Goal: Task Accomplishment & Management: Manage account settings

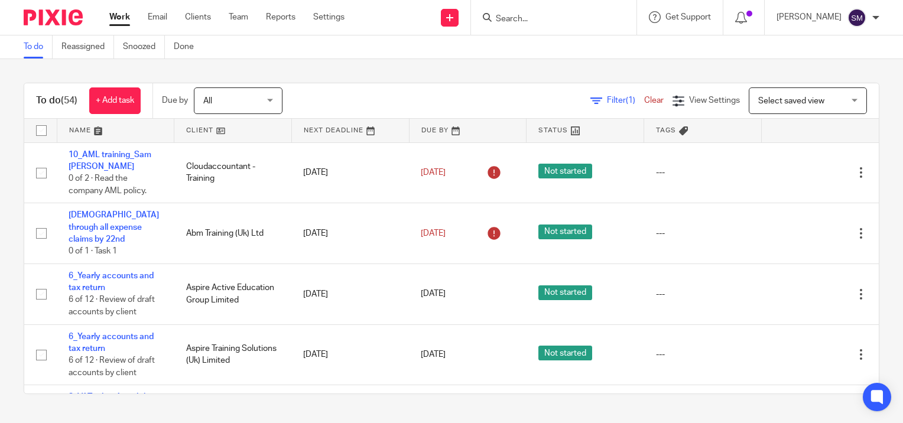
click at [561, 21] on input "Search" at bounding box center [548, 19] width 106 height 11
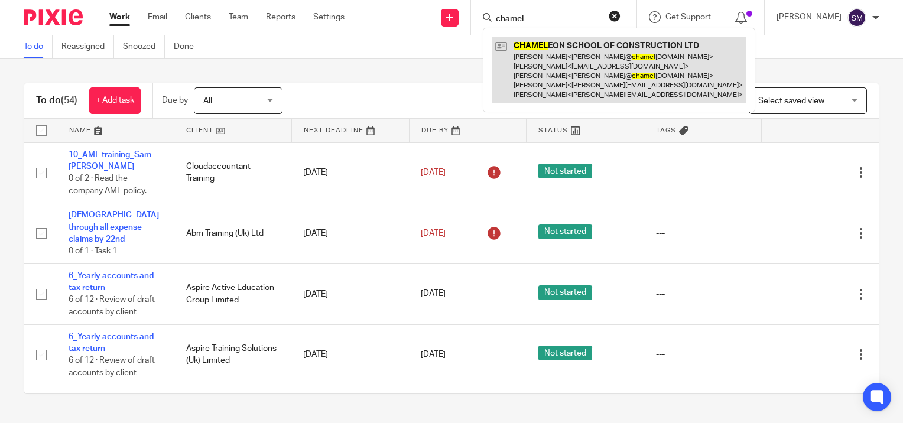
type input "chamel"
click at [532, 61] on link at bounding box center [619, 70] width 254 height 66
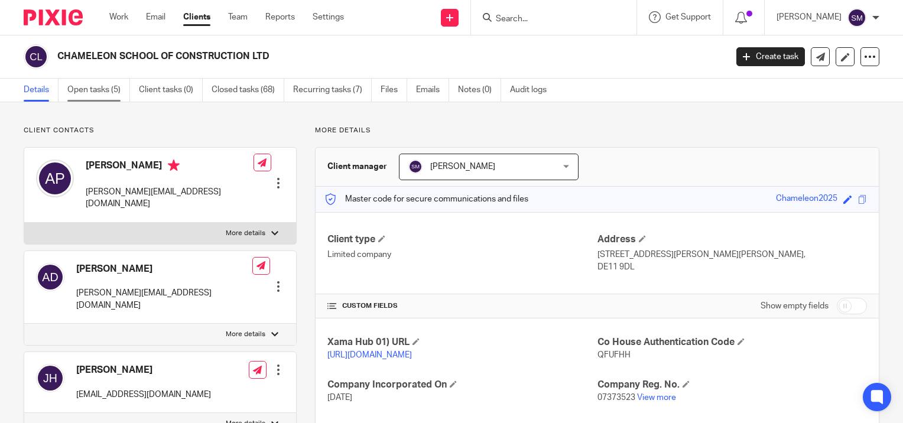
click at [81, 91] on link "Open tasks (5)" at bounding box center [98, 90] width 63 height 23
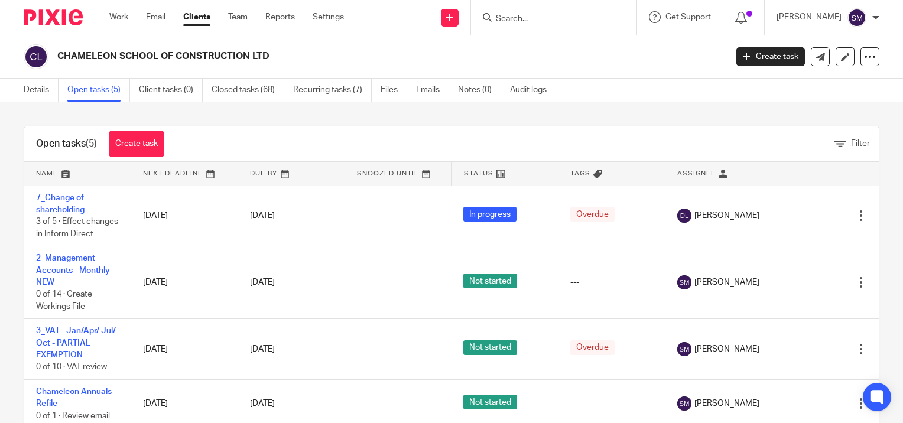
scroll to position [38, 0]
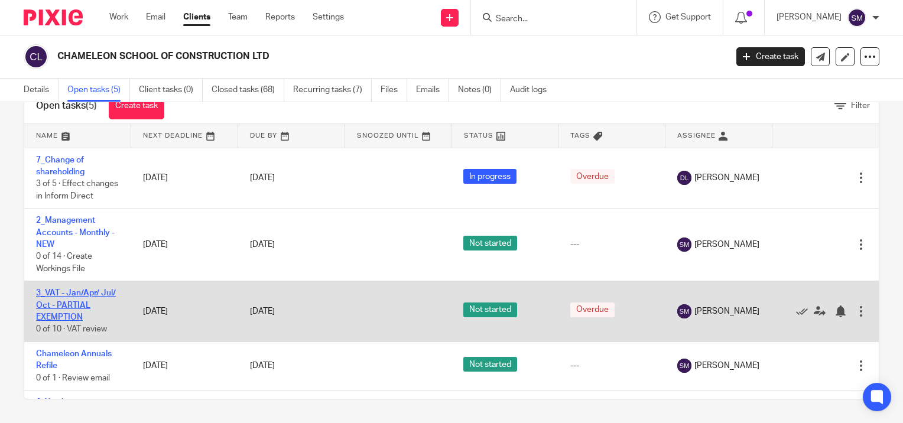
click at [66, 317] on link "3_VAT - Jan/Apr/ Jul/ Oct - PARTIAL EXEMPTION" at bounding box center [76, 305] width 80 height 33
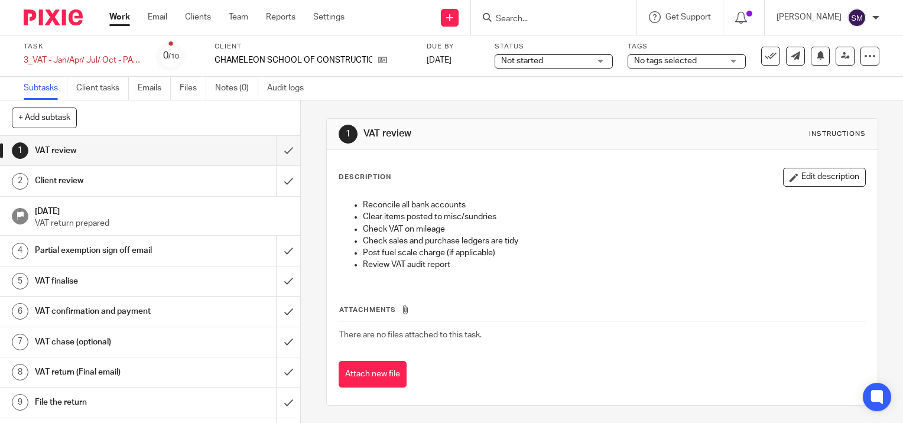
click at [104, 255] on h1 "Partial exemption sign off email" at bounding box center [111, 251] width 153 height 18
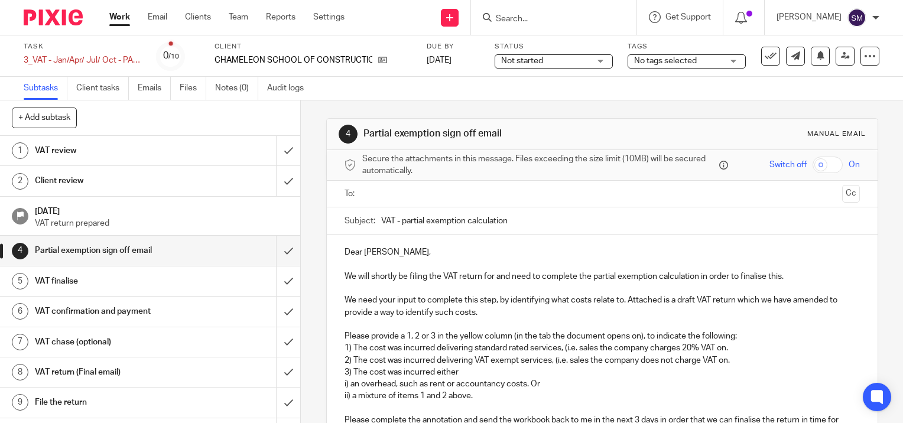
click at [524, 220] on input "VAT - partial exemption calculation" at bounding box center [620, 220] width 479 height 27
click at [383, 194] on input "text" at bounding box center [601, 194] width 470 height 14
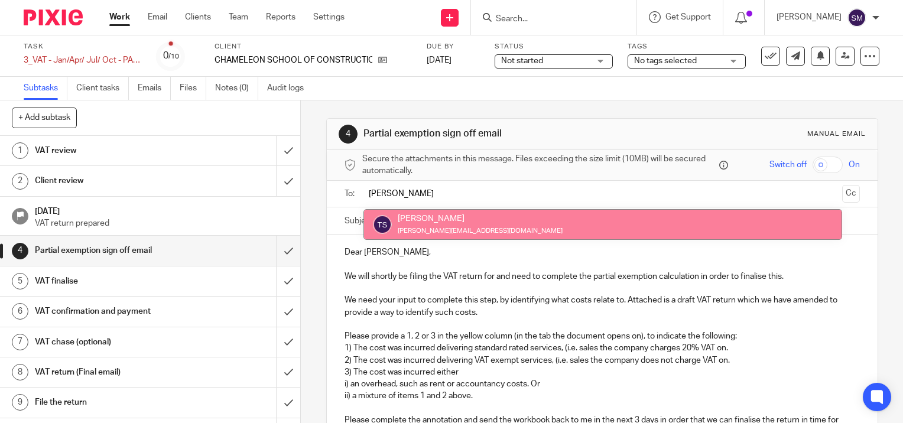
type input "teresa"
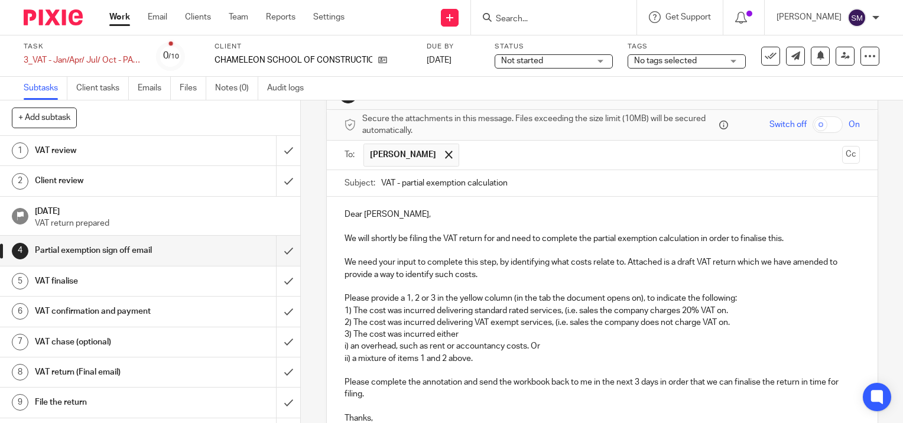
scroll to position [59, 0]
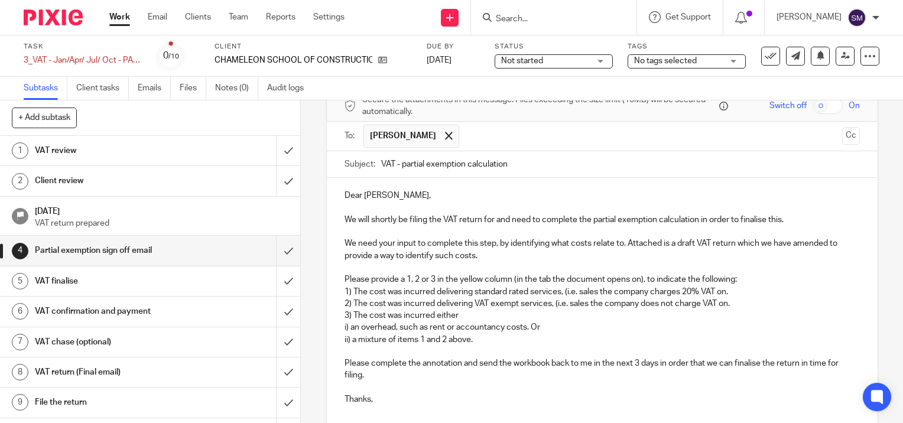
click at [390, 191] on p "Dear Allan," at bounding box center [602, 196] width 515 height 12
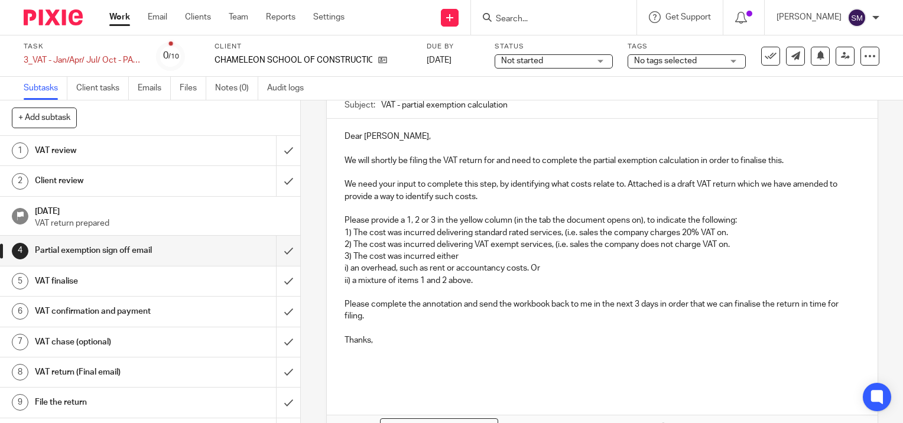
click at [400, 343] on p "Thanks," at bounding box center [602, 341] width 515 height 12
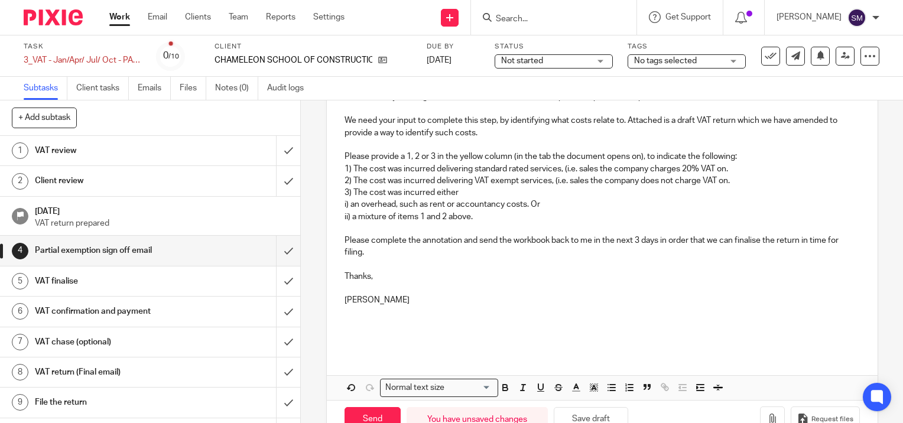
scroll to position [214, 0]
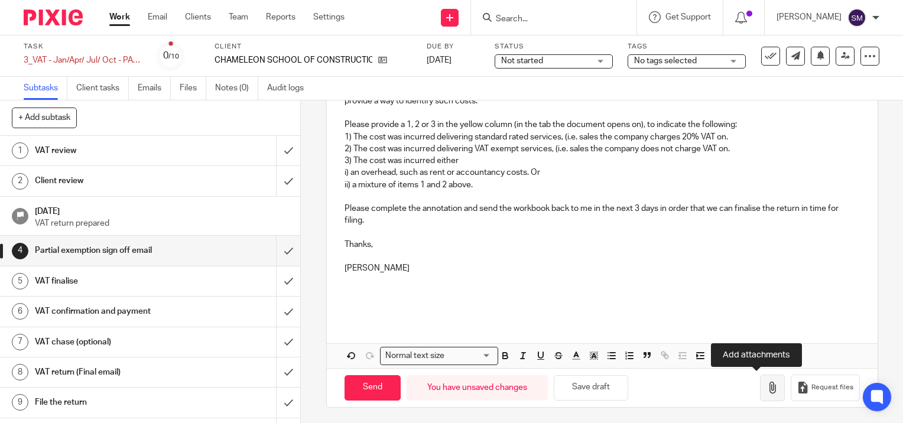
click at [767, 388] on icon "button" at bounding box center [773, 388] width 12 height 12
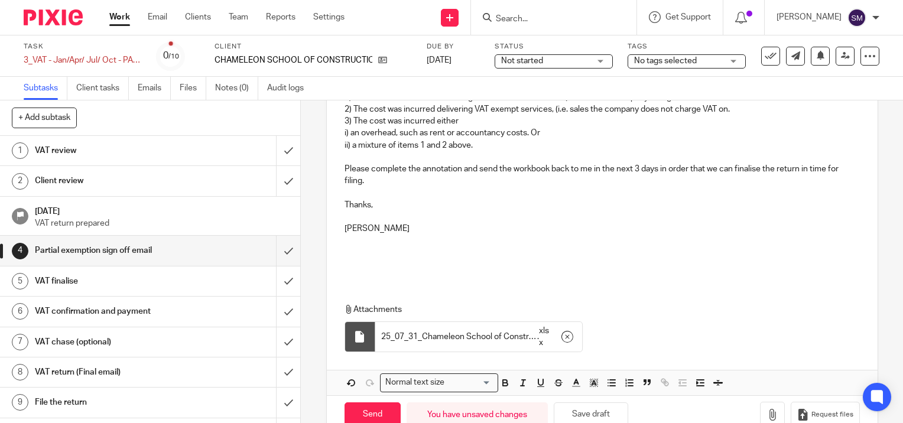
scroll to position [281, 0]
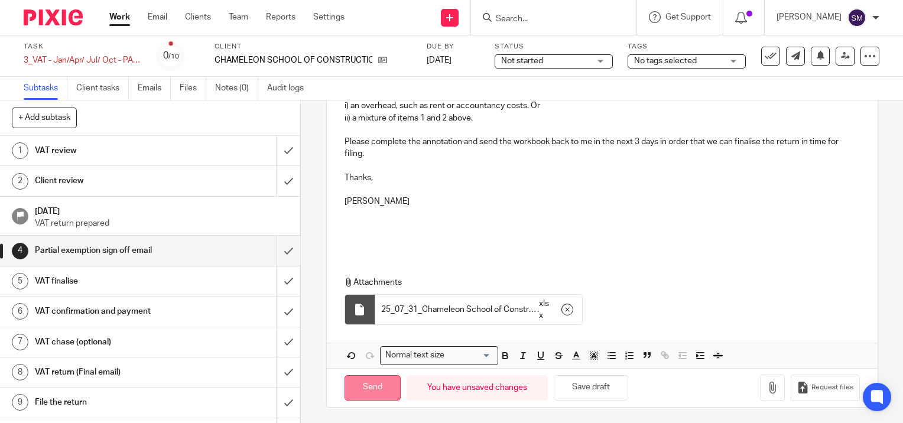
click at [362, 386] on input "Send" at bounding box center [373, 387] width 56 height 25
type input "Sent"
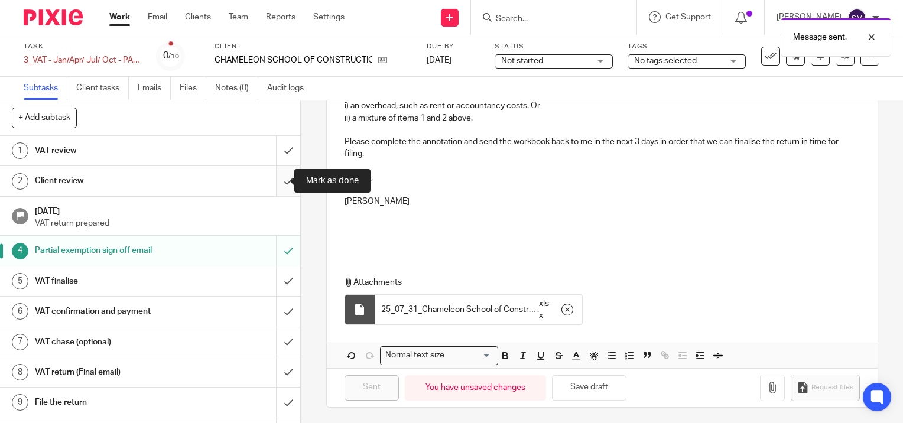
click at [277, 180] on input "submit" at bounding box center [150, 181] width 300 height 30
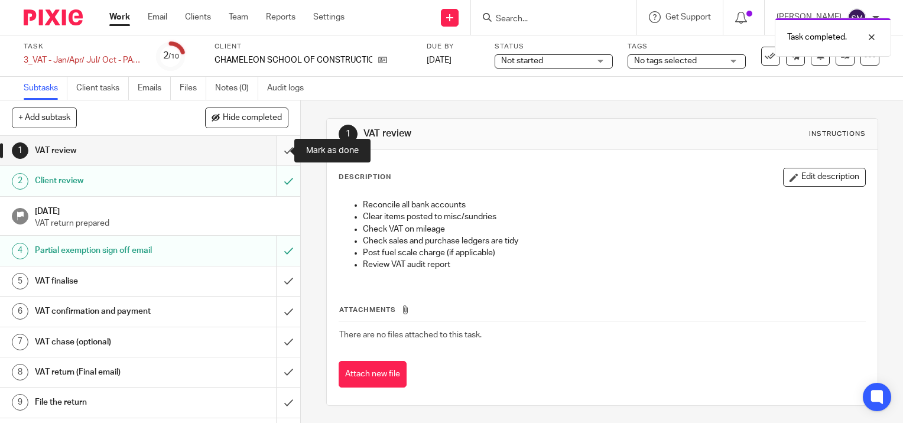
click at [277, 149] on input "submit" at bounding box center [150, 151] width 300 height 30
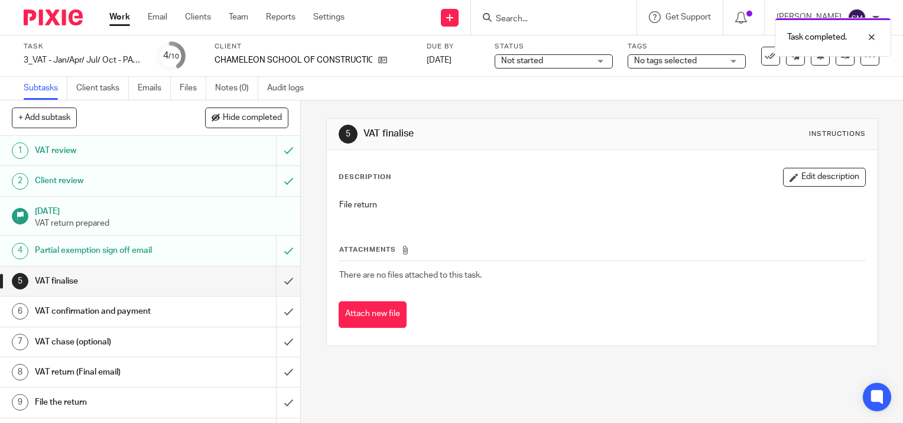
click at [554, 63] on span "Not started" at bounding box center [545, 61] width 89 height 12
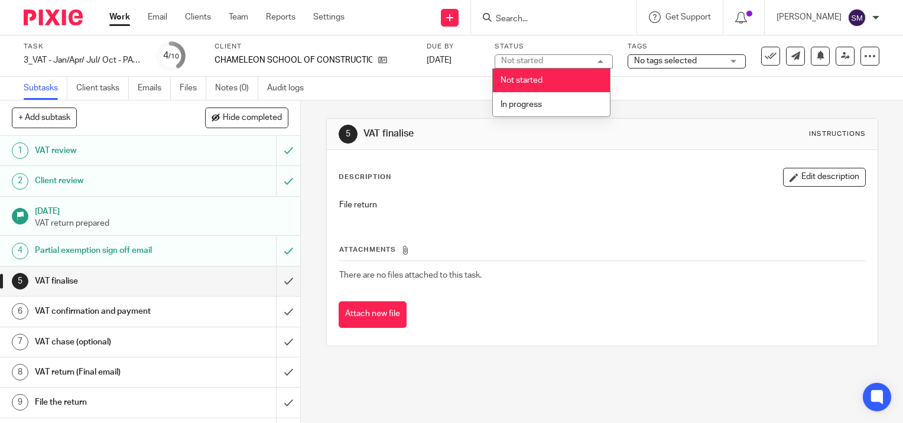
click at [548, 61] on div "Not started Not started" at bounding box center [554, 61] width 118 height 14
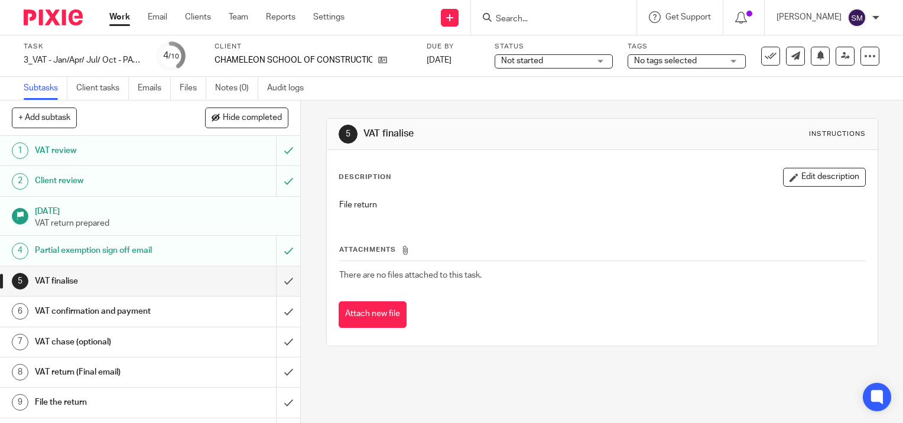
click at [548, 61] on span "Not started" at bounding box center [545, 61] width 89 height 12
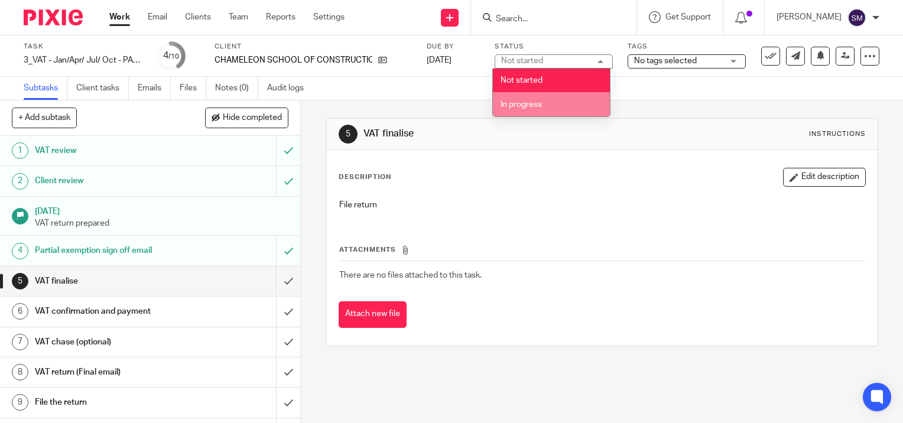
click at [538, 99] on li "In progress" at bounding box center [551, 104] width 117 height 24
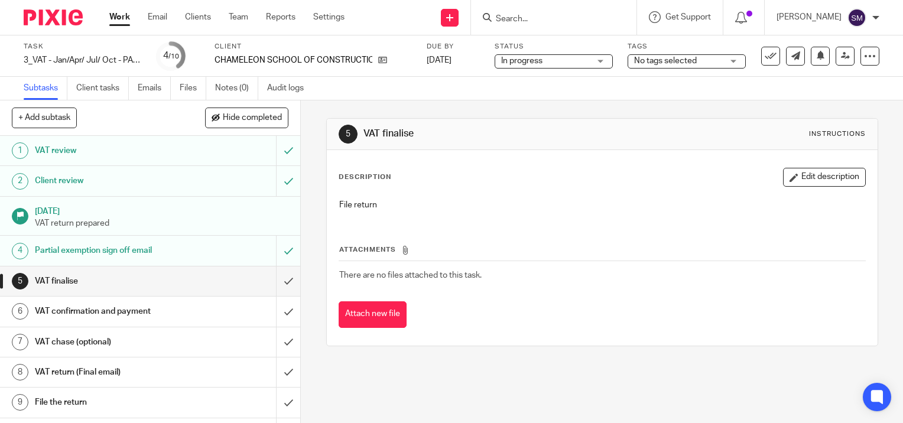
click at [658, 65] on span "No tags selected" at bounding box center [678, 61] width 89 height 12
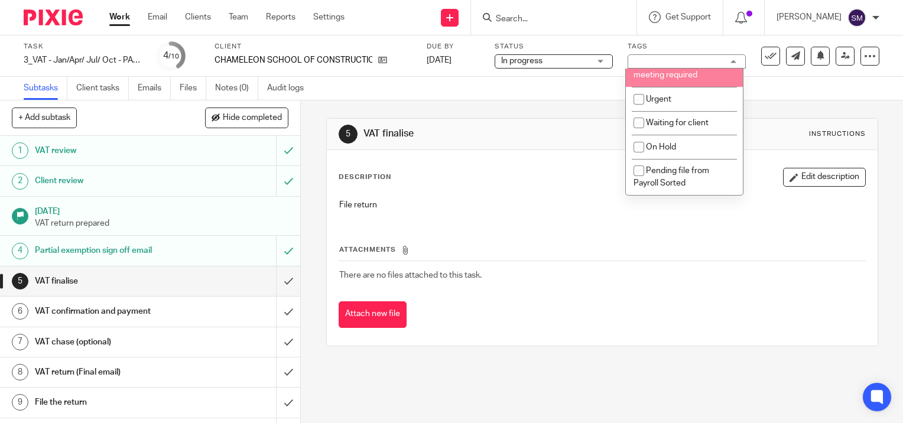
scroll to position [201, 0]
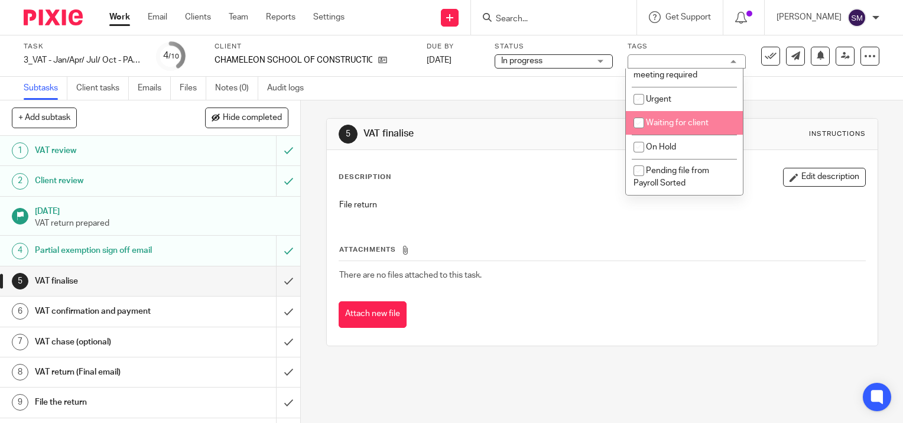
click at [674, 118] on li "Waiting for client" at bounding box center [684, 123] width 117 height 24
checkbox input "true"
click at [479, 57] on link "[DATE]" at bounding box center [453, 60] width 53 height 12
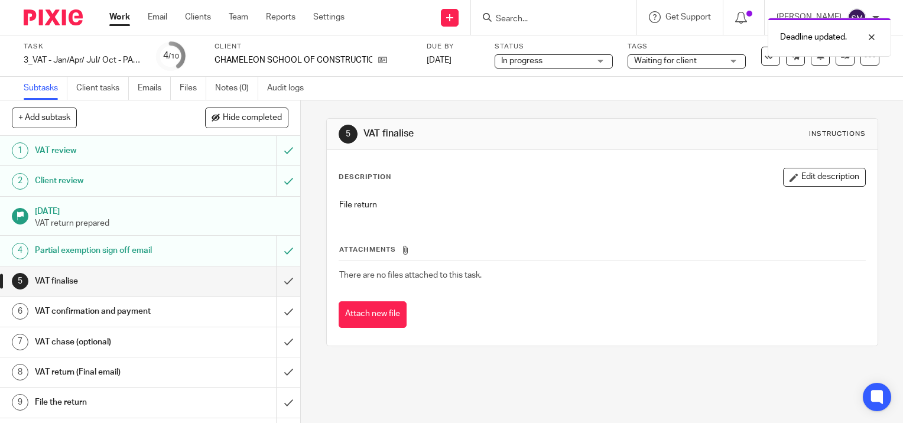
click at [122, 16] on link "Work" at bounding box center [119, 17] width 21 height 12
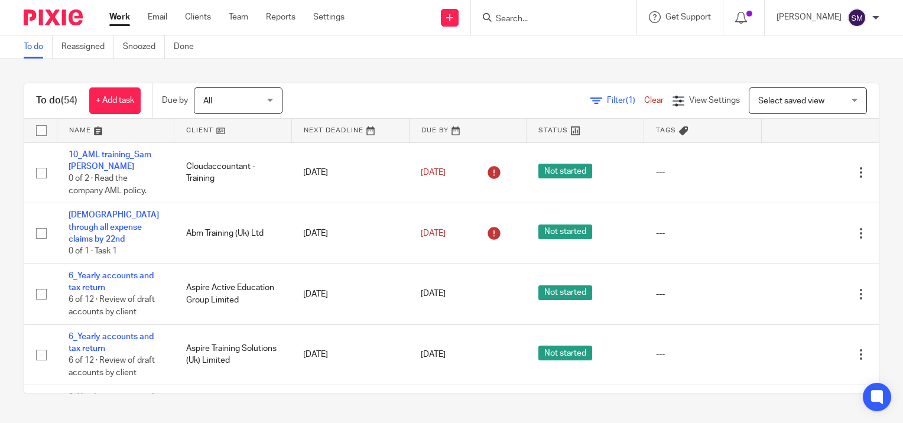
click at [537, 24] on input "Search" at bounding box center [548, 19] width 106 height 11
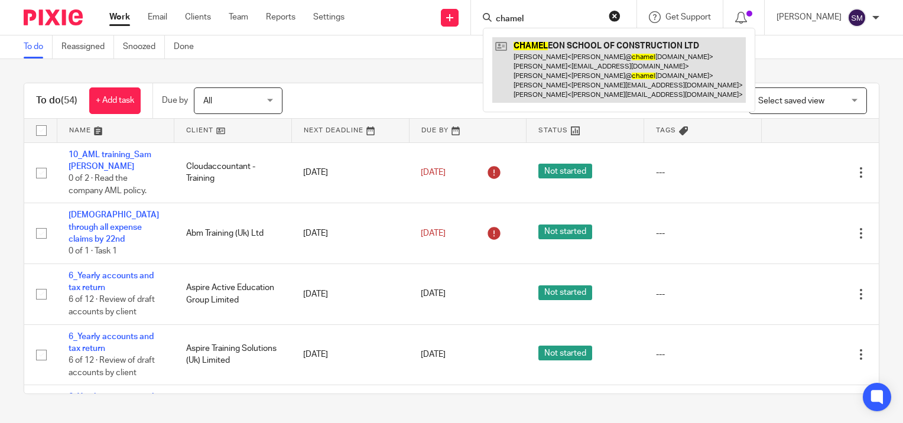
type input "chamel"
click at [544, 77] on link at bounding box center [619, 70] width 254 height 66
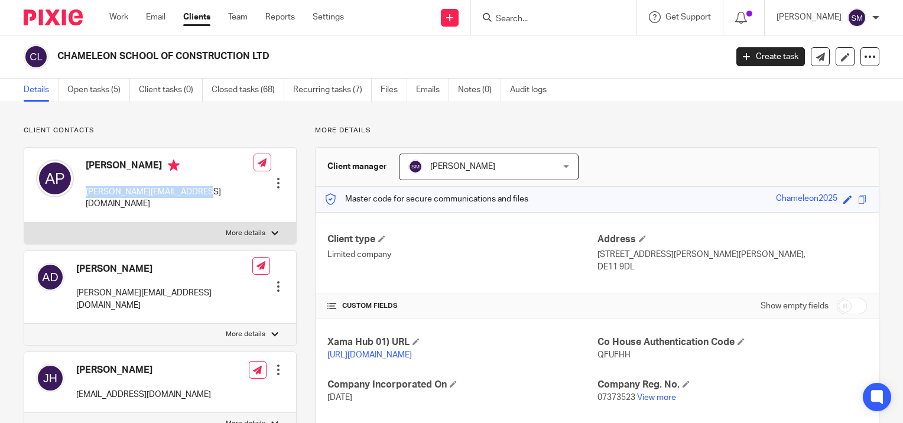
drag, startPoint x: 193, startPoint y: 193, endPoint x: 83, endPoint y: 194, distance: 109.9
click at [83, 194] on div "[PERSON_NAME] [PERSON_NAME][EMAIL_ADDRESS][DOMAIN_NAME] Edit contact Create cli…" at bounding box center [160, 185] width 272 height 75
copy p "[PERSON_NAME][EMAIL_ADDRESS][DOMAIN_NAME]"
click at [100, 95] on link "Open tasks (5)" at bounding box center [98, 90] width 63 height 23
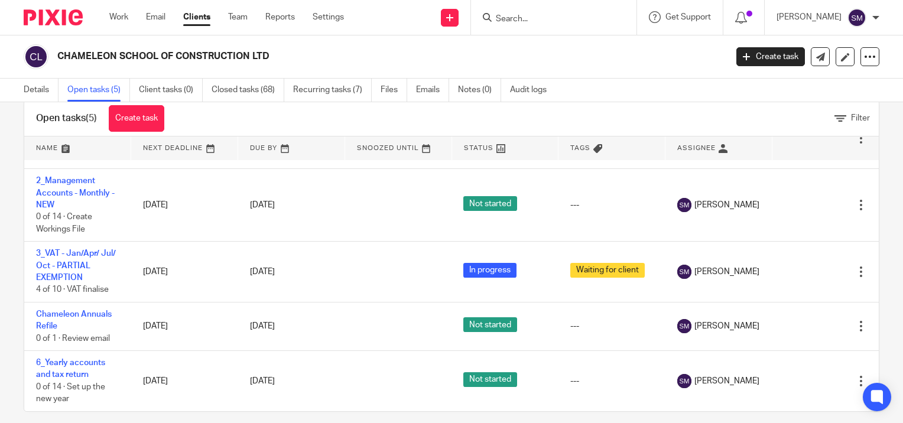
scroll to position [38, 0]
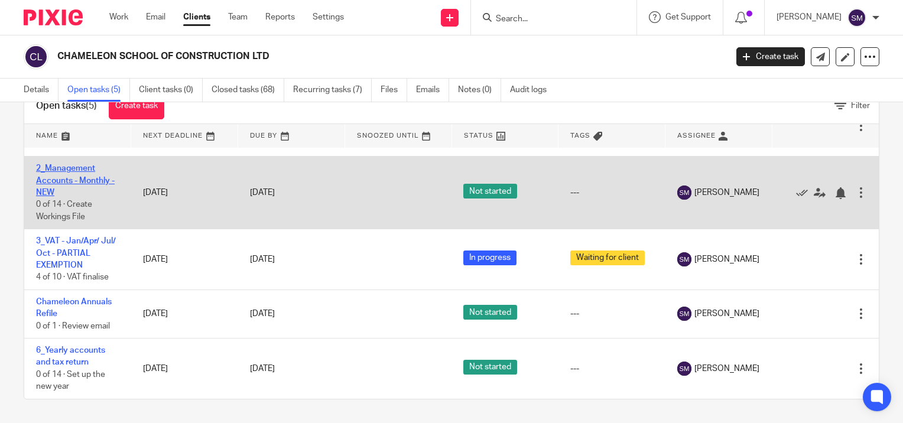
click at [68, 168] on link "2_Management Accounts - Monthly - NEW" at bounding box center [75, 180] width 79 height 33
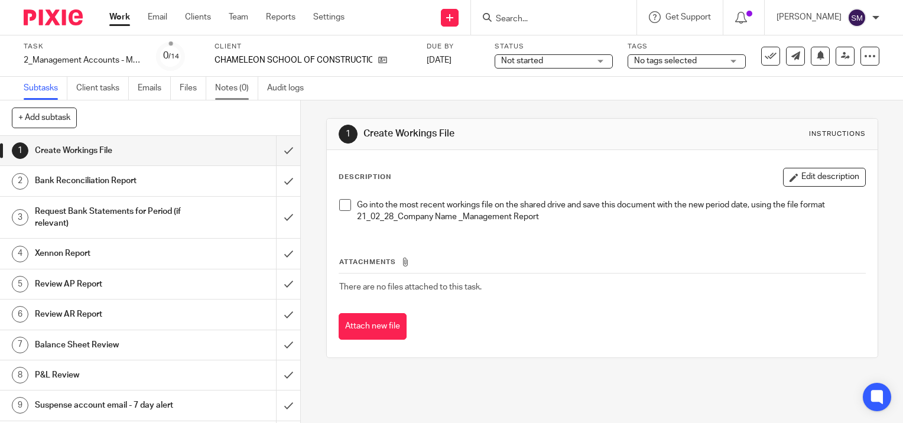
click at [236, 90] on link "Notes (0)" at bounding box center [236, 88] width 43 height 23
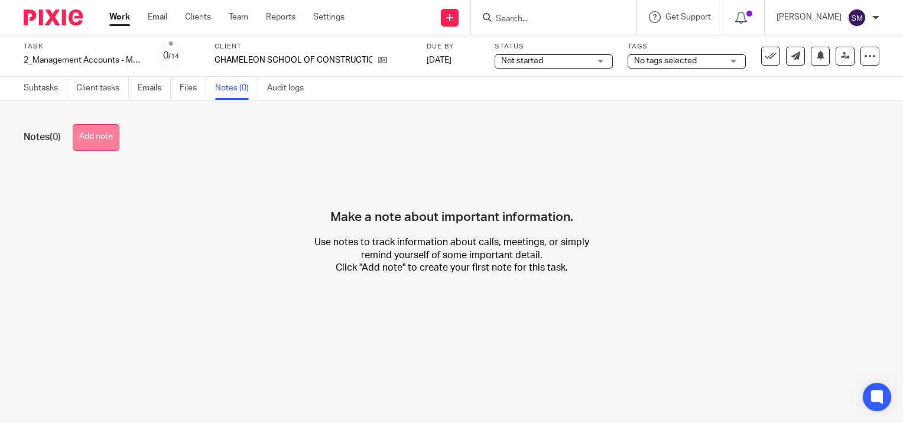
click at [98, 137] on button "Add note" at bounding box center [96, 137] width 47 height 27
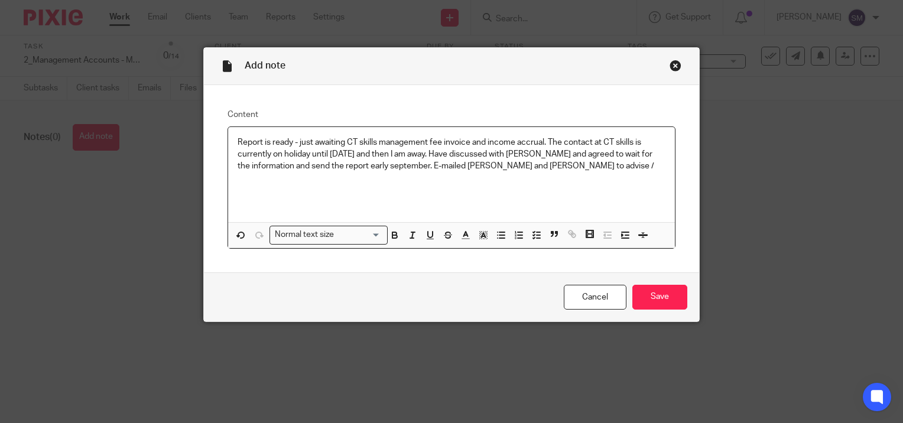
click at [564, 164] on p "Report is ready - just awaiting CT skills management fee invoice and income acc…" at bounding box center [452, 155] width 428 height 36
click at [652, 297] on input "Save" at bounding box center [659, 297] width 55 height 25
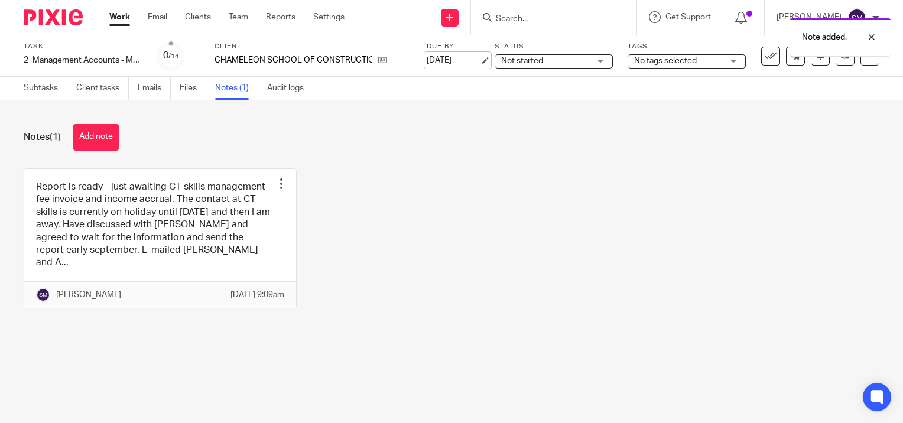
click at [480, 60] on link "[DATE]" at bounding box center [453, 60] width 53 height 12
click at [115, 17] on link "Work" at bounding box center [119, 17] width 21 height 12
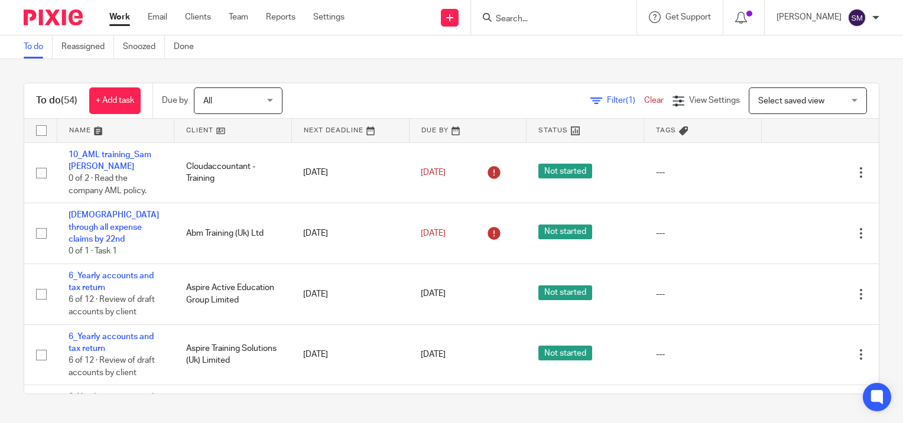
click at [534, 21] on input "Search" at bounding box center [548, 19] width 106 height 11
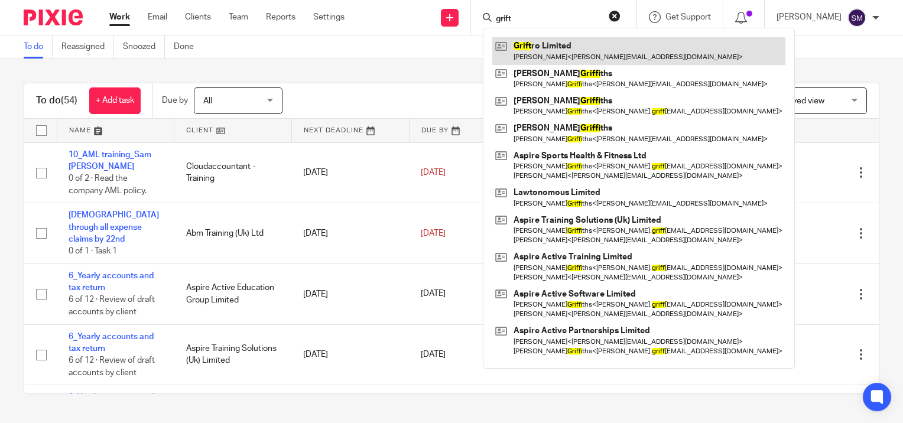
type input "grift"
click at [531, 44] on link at bounding box center [638, 50] width 293 height 27
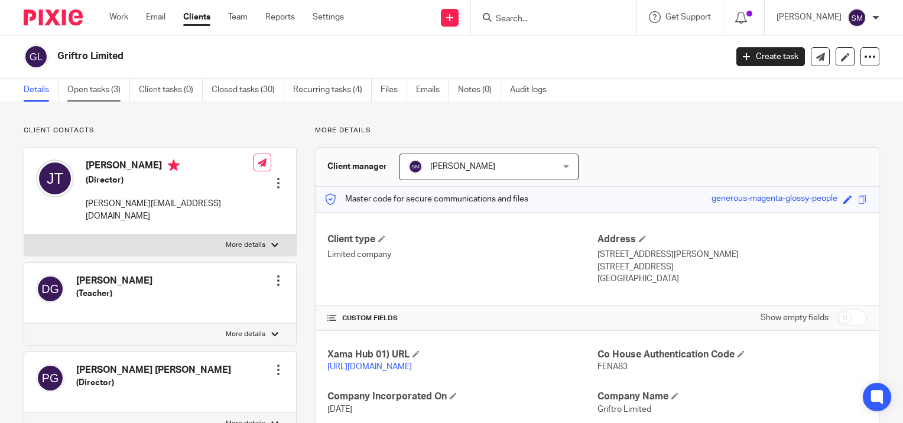
click at [105, 90] on link "Open tasks (3)" at bounding box center [98, 90] width 63 height 23
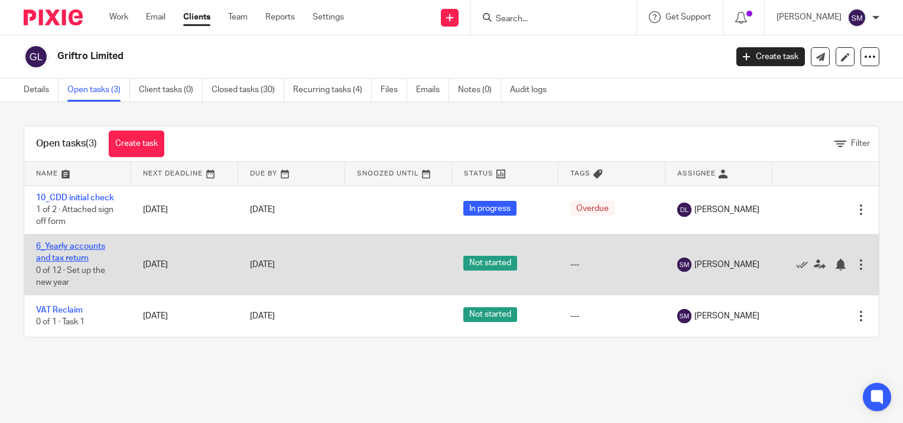
click at [69, 248] on link "6_Yearly accounts and tax return" at bounding box center [70, 252] width 69 height 20
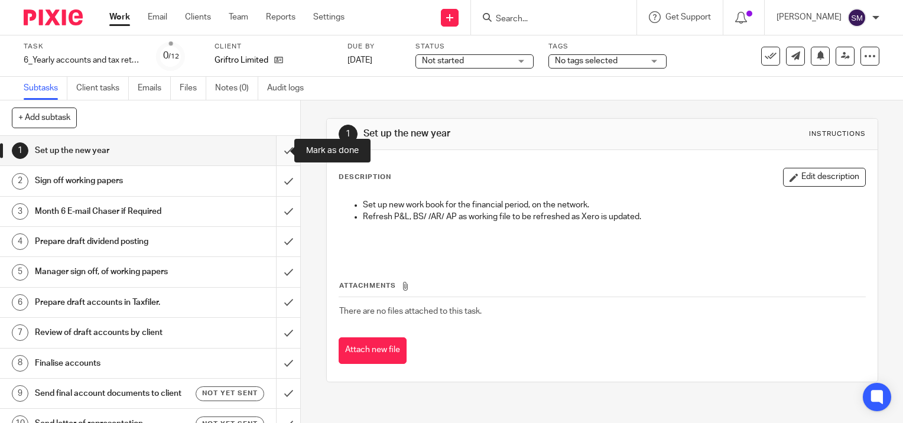
click at [276, 152] on input "submit" at bounding box center [150, 151] width 300 height 30
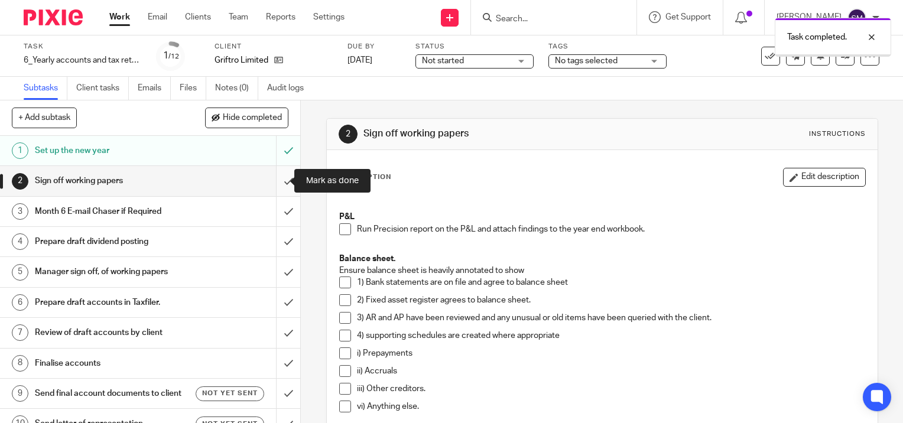
click at [275, 182] on input "submit" at bounding box center [150, 181] width 300 height 30
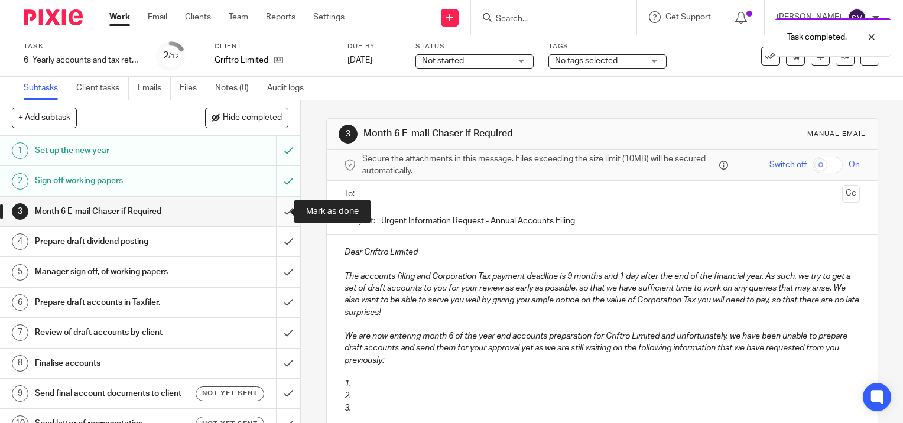
click at [277, 209] on input "submit" at bounding box center [150, 212] width 300 height 30
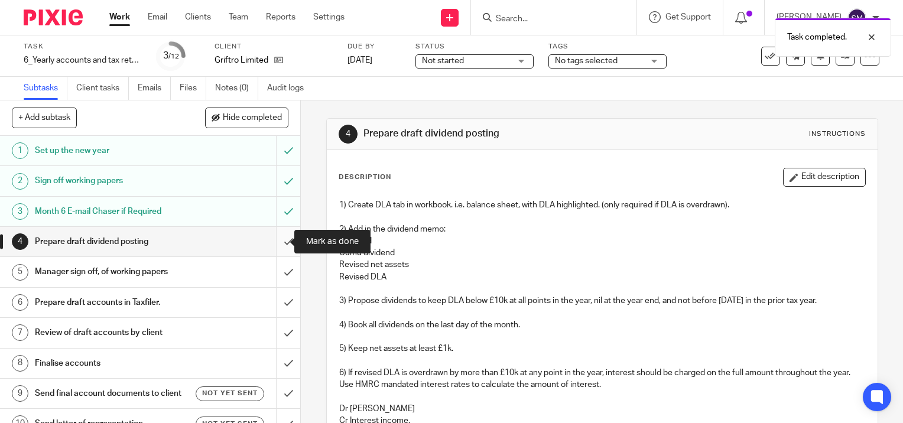
click at [275, 239] on input "submit" at bounding box center [150, 242] width 300 height 30
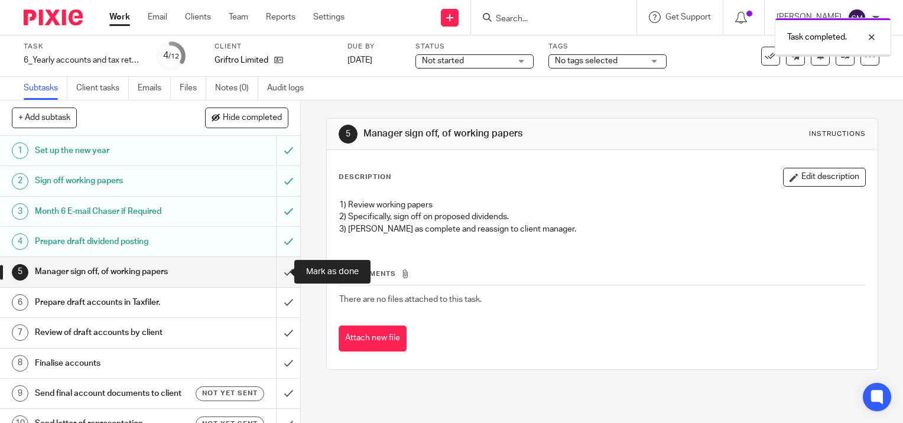
click at [277, 269] on input "submit" at bounding box center [150, 272] width 300 height 30
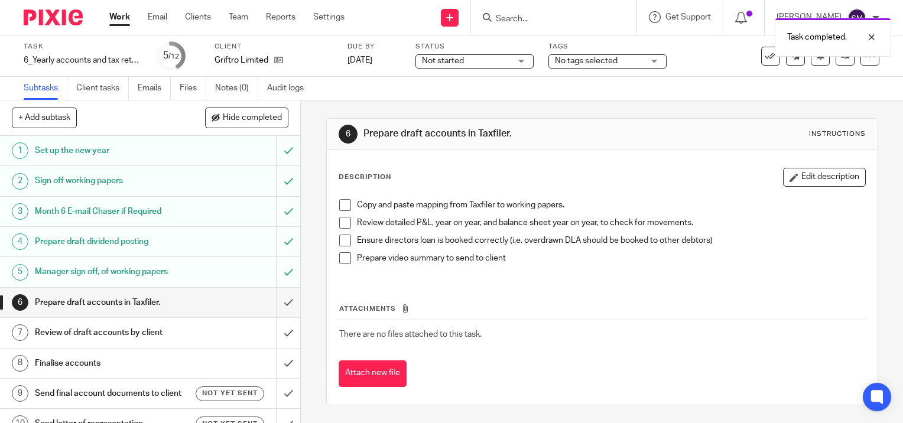
click at [118, 13] on link "Work" at bounding box center [119, 17] width 21 height 12
